Goal: Task Accomplishment & Management: Use online tool/utility

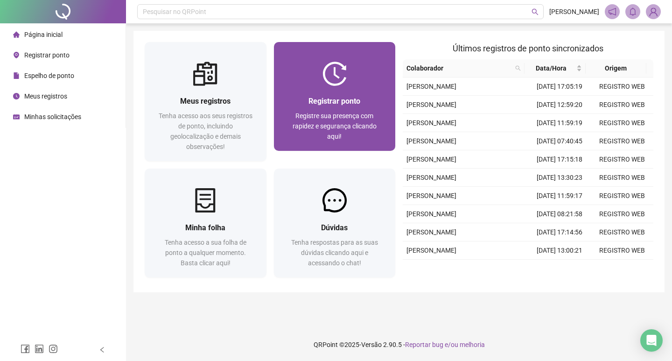
click at [327, 138] on div "Registre sua presença com rapidez e segurança clicando aqui!" at bounding box center [334, 126] width 99 height 31
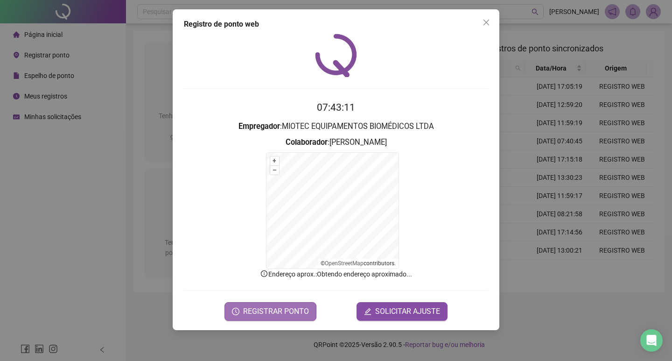
click at [282, 314] on span "REGISTRAR PONTO" at bounding box center [276, 311] width 66 height 11
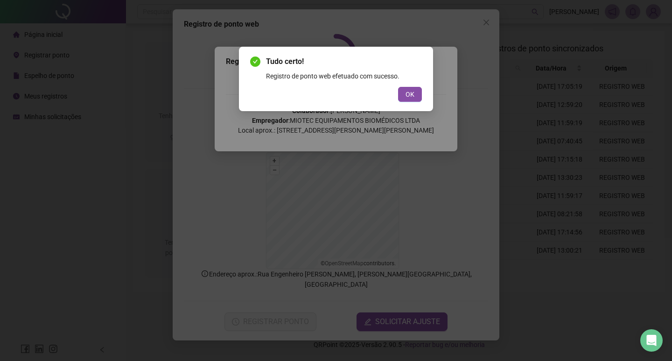
drag, startPoint x: 408, startPoint y: 91, endPoint x: 397, endPoint y: 77, distance: 17.2
click at [408, 91] on span "OK" at bounding box center [410, 94] width 9 height 10
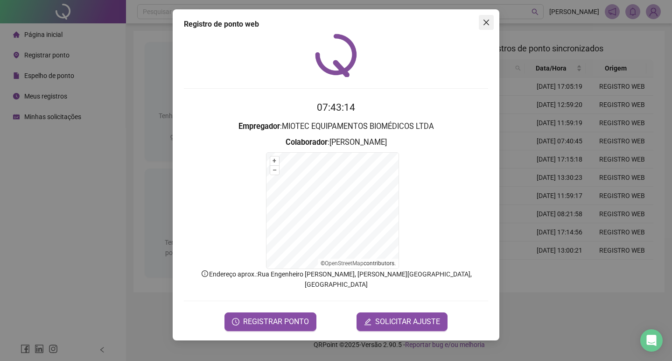
click at [486, 18] on button "Close" at bounding box center [486, 22] width 15 height 15
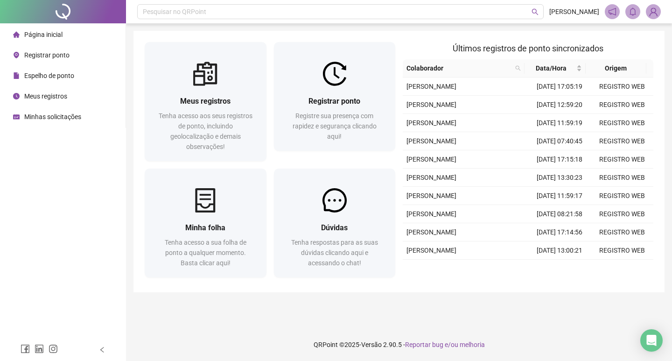
click at [59, 118] on span "Minhas solicitações" at bounding box center [52, 116] width 57 height 7
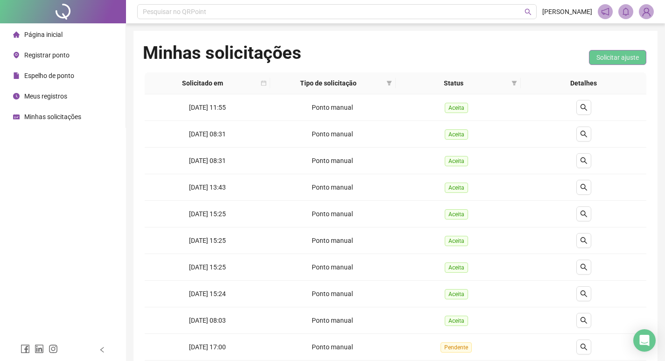
click at [605, 61] on span "Solicitar ajuste" at bounding box center [618, 57] width 42 height 10
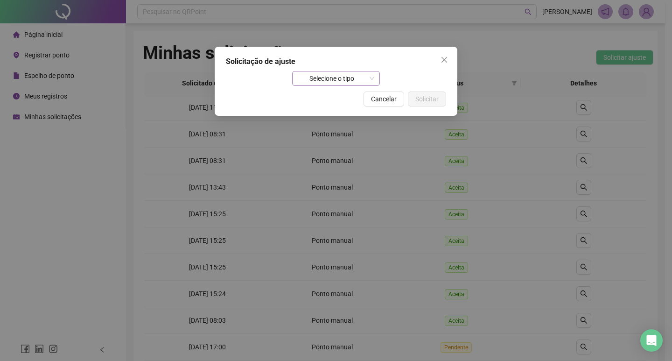
click at [344, 76] on span "Selecione o tipo" at bounding box center [336, 78] width 77 height 14
click at [445, 60] on icon "close" at bounding box center [444, 59] width 7 height 7
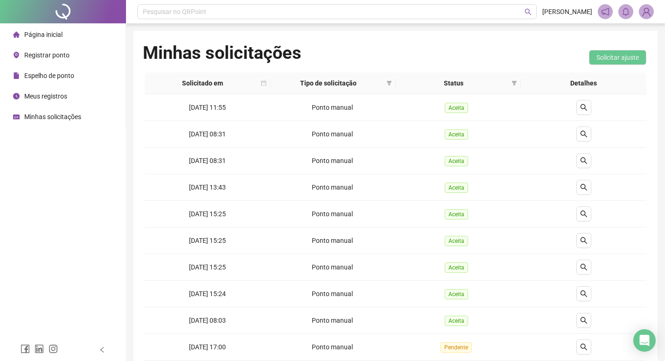
click at [61, 31] on span "Página inicial" at bounding box center [43, 34] width 38 height 7
